Goal: Register for event/course: Register for event/course

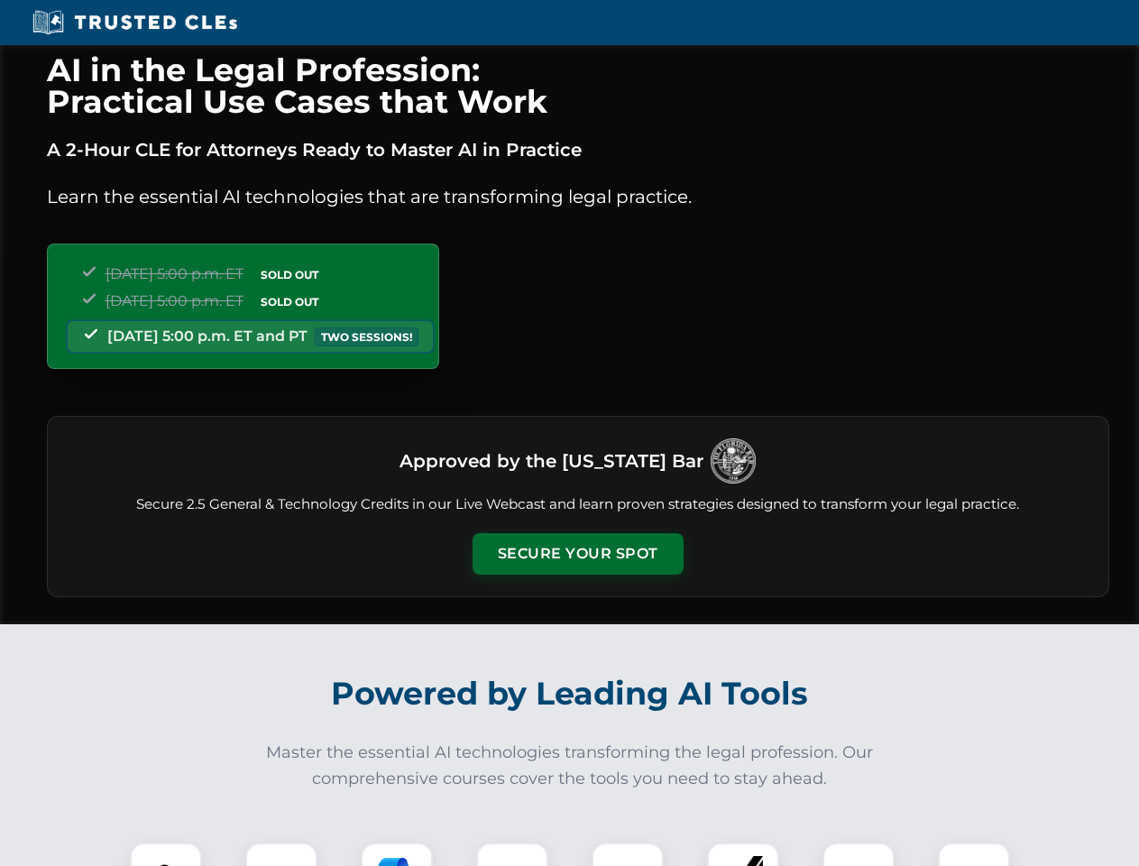
click at [577, 554] on button "Secure Your Spot" at bounding box center [578, 553] width 211 height 41
click at [166, 854] on img at bounding box center [166, 878] width 52 height 52
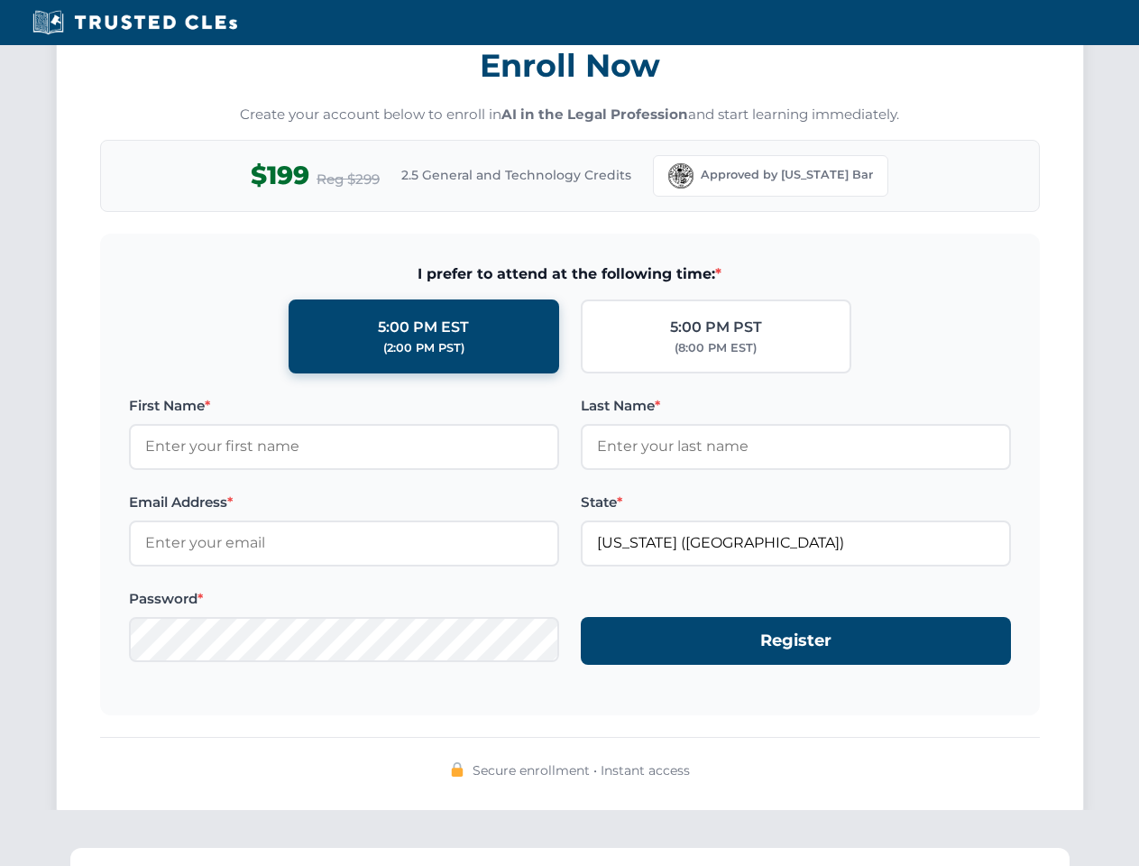
scroll to position [1770, 0]
